Goal: Navigation & Orientation: Find specific page/section

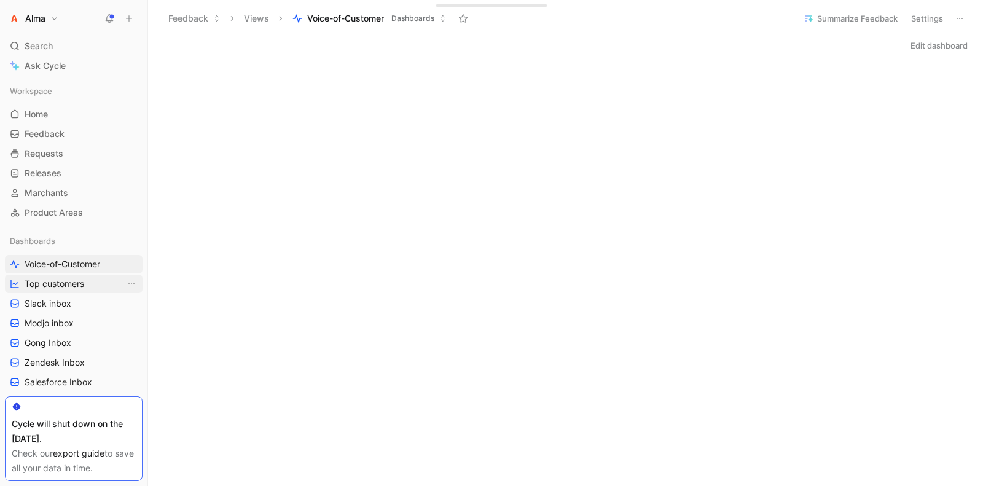
scroll to position [59, 0]
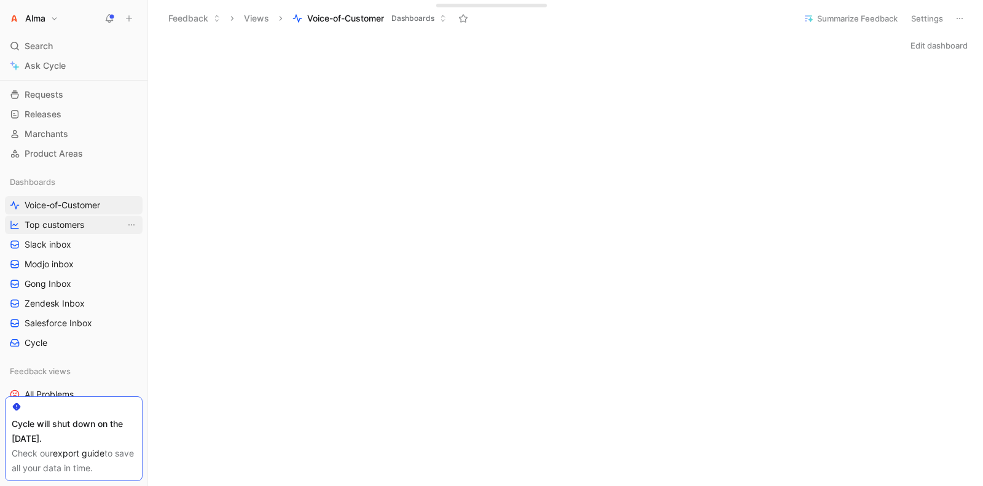
click at [51, 221] on span "Top customers" at bounding box center [55, 225] width 60 height 12
click at [50, 249] on span "Slack inbox" at bounding box center [48, 244] width 47 height 12
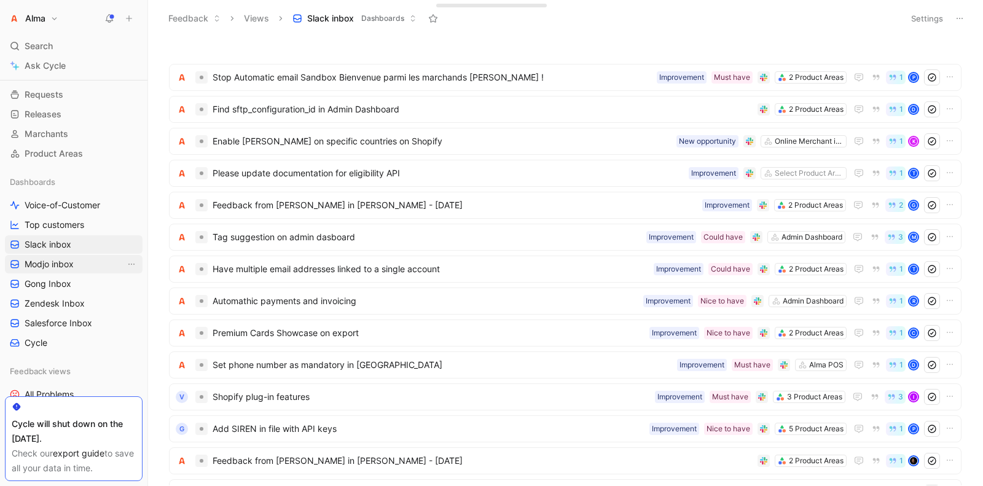
click at [31, 259] on span "Modjo inbox" at bounding box center [49, 264] width 49 height 12
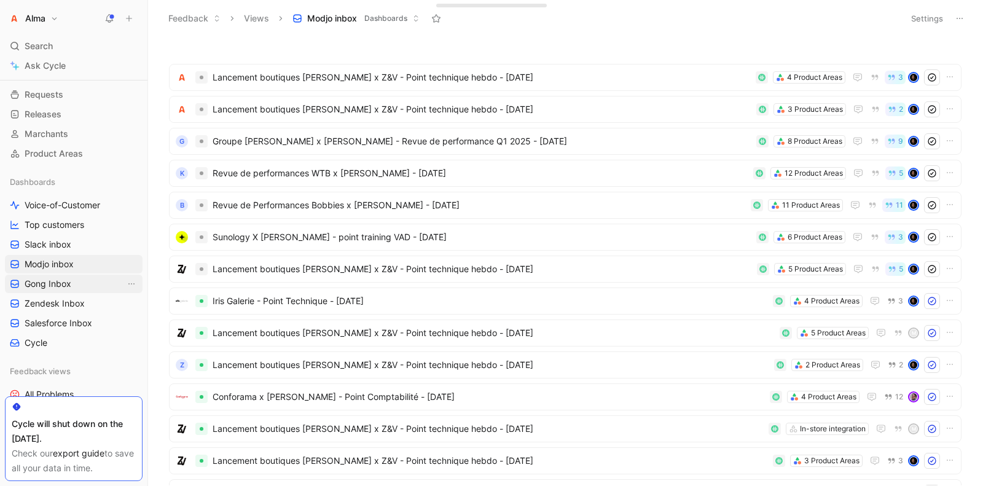
click at [29, 288] on span "Gong Inbox" at bounding box center [48, 284] width 47 height 12
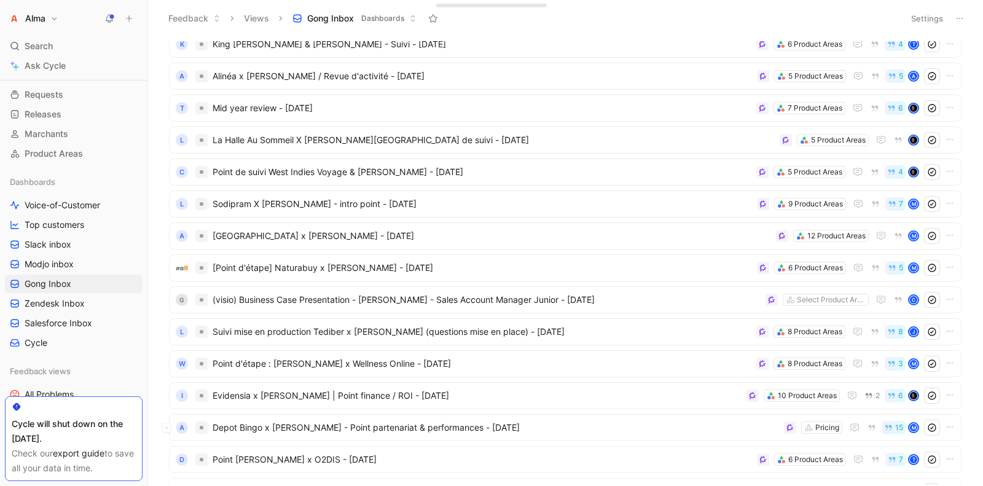
scroll to position [1625, 0]
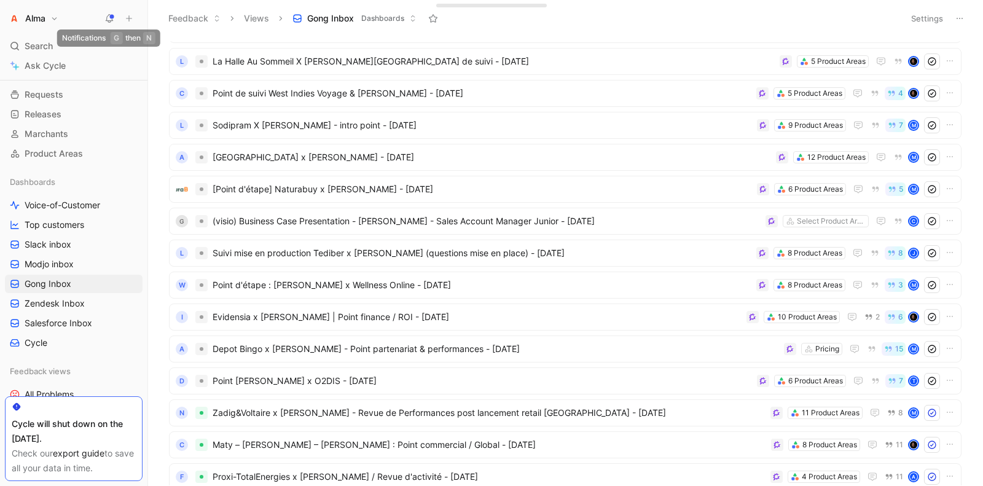
click at [116, 17] on button at bounding box center [109, 18] width 17 height 17
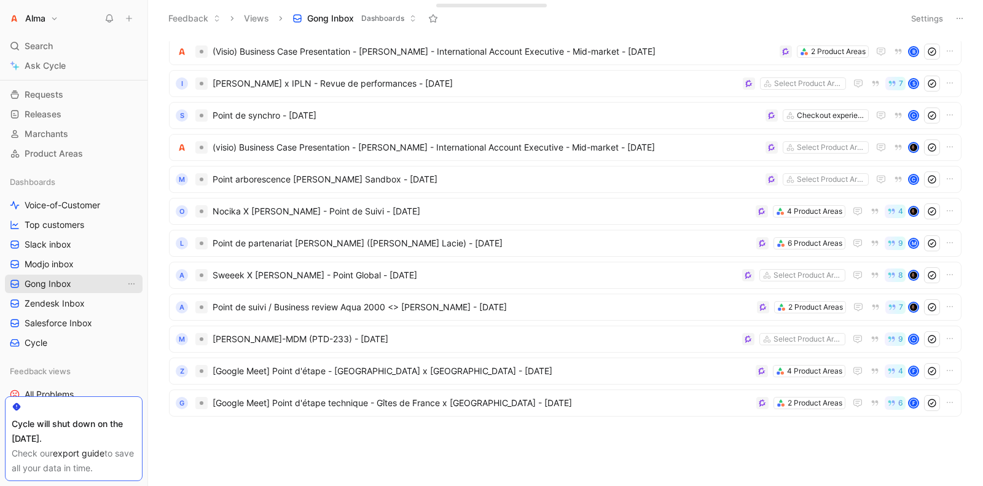
scroll to position [121, 0]
click at [56, 265] on span "Modjo inbox" at bounding box center [49, 264] width 49 height 12
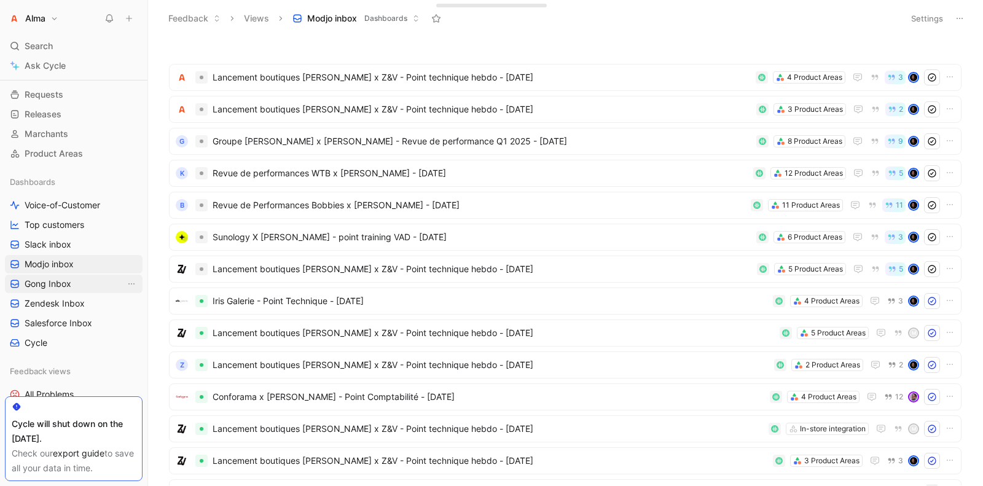
click at [55, 291] on link "Gong Inbox" at bounding box center [74, 284] width 138 height 18
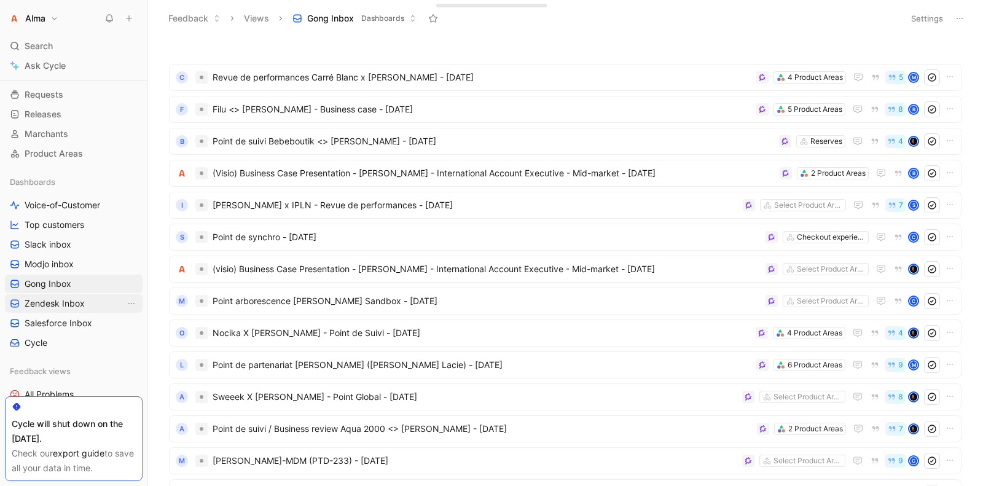
click at [50, 311] on link "Zendesk Inbox" at bounding box center [74, 303] width 138 height 18
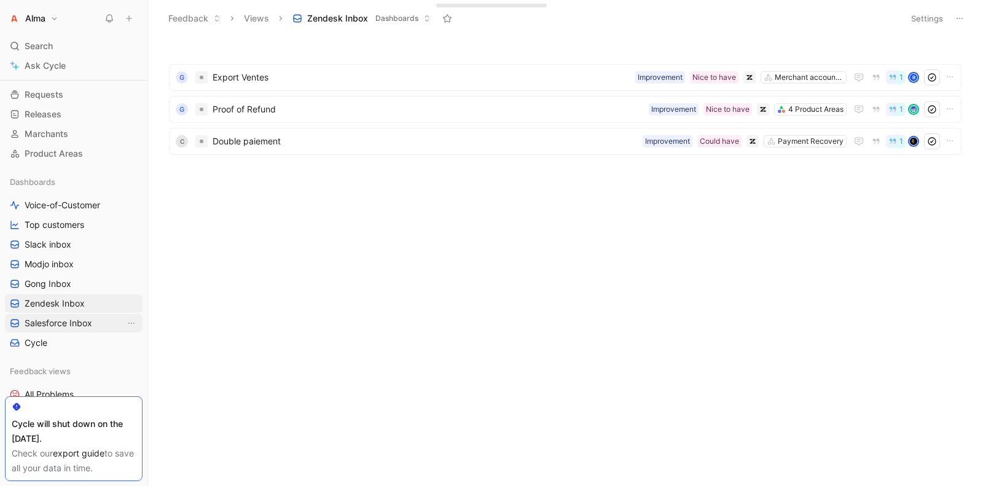
click at [52, 322] on span "Salesforce Inbox" at bounding box center [59, 323] width 68 height 12
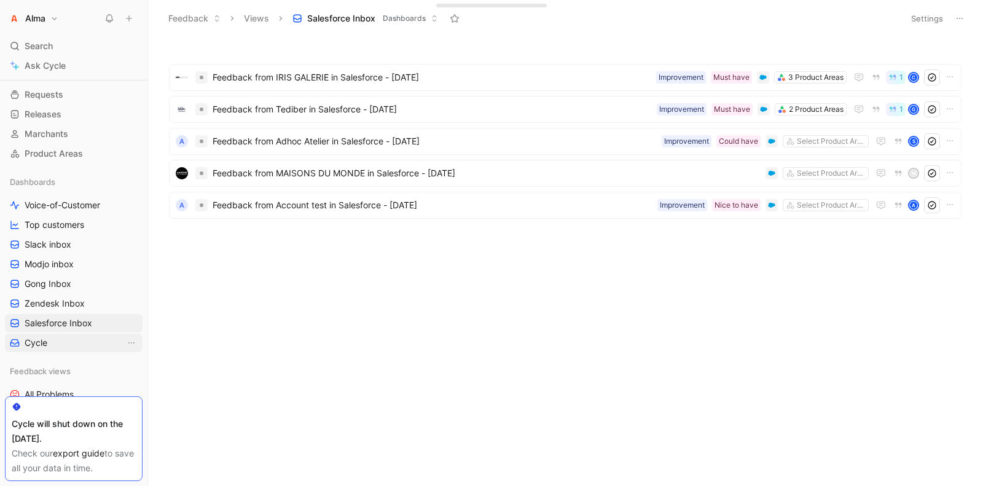
click at [37, 342] on span "Cycle" at bounding box center [36, 343] width 23 height 12
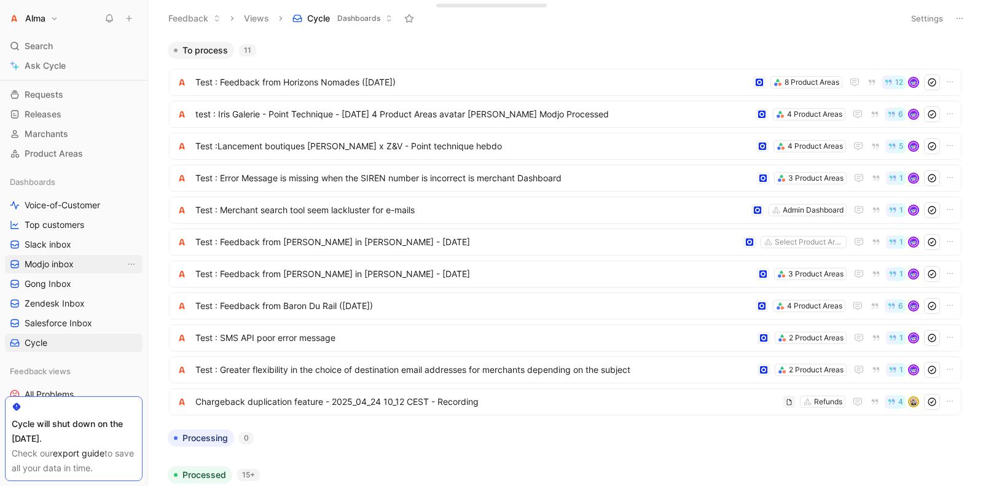
click at [56, 266] on span "Modjo inbox" at bounding box center [49, 264] width 49 height 12
